Goal: Navigation & Orientation: Find specific page/section

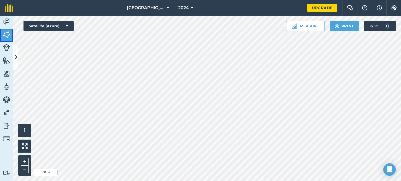
click at [3, 33] on img at bounding box center [6, 35] width 7 height 8
click at [13, 37] on link "Fields" at bounding box center [6, 35] width 13 height 13
